Goal: Find contact information: Find contact information

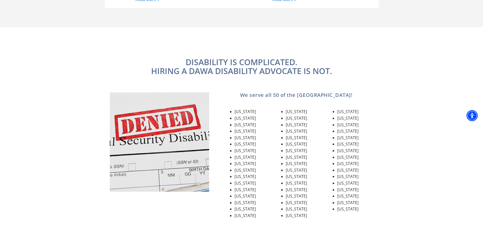
scroll to position [579, 0]
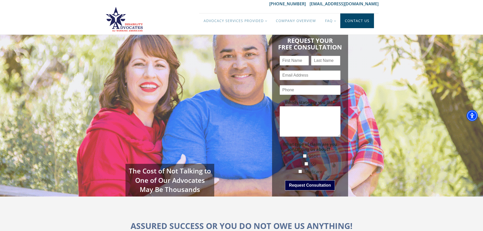
click at [357, 21] on link "Contact Us" at bounding box center [357, 20] width 34 height 15
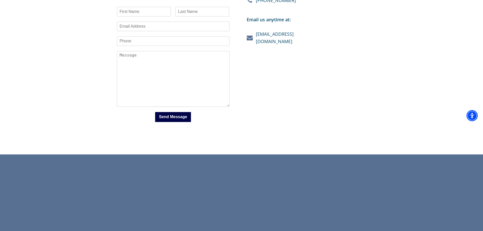
scroll to position [218, 0]
